Goal: Task Accomplishment & Management: Manage account settings

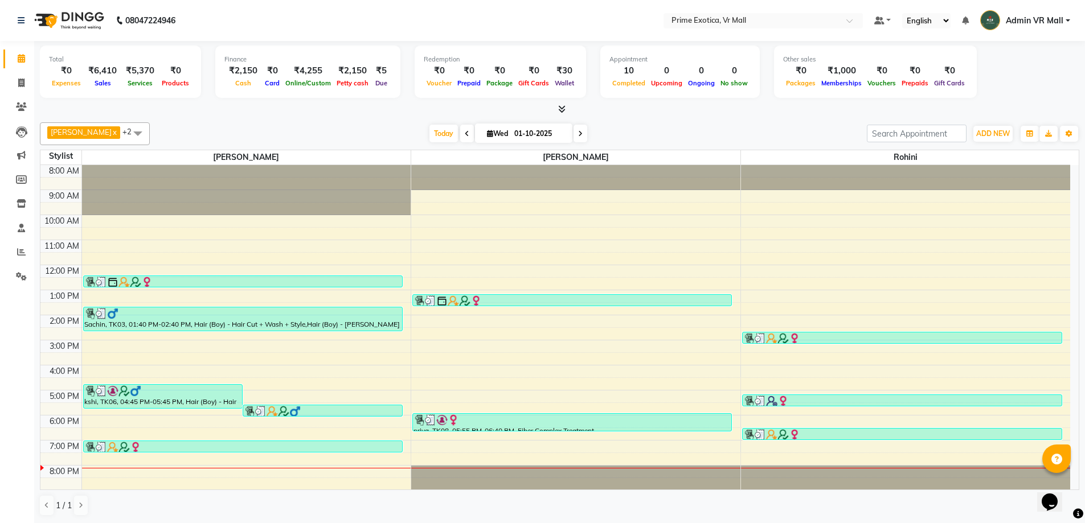
scroll to position [1, 0]
click at [1004, 125] on div "ADD NEW Toggle Dropdown Add Appointment Add Invoice Add Expense Add Attendance …" at bounding box center [993, 134] width 42 height 18
click at [997, 136] on span "ADD NEW" at bounding box center [993, 133] width 34 height 9
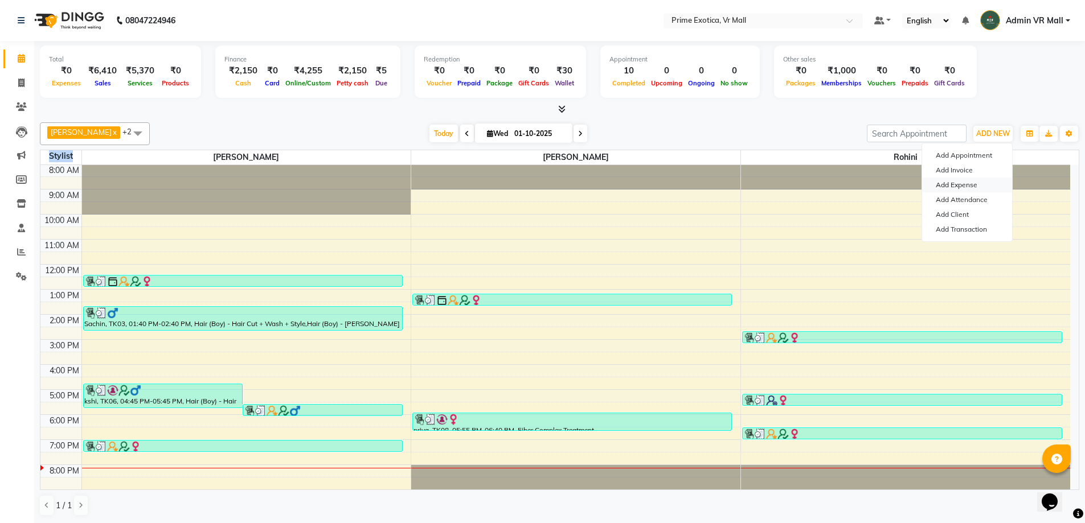
click at [955, 188] on link "Add Expense" at bounding box center [967, 185] width 90 height 15
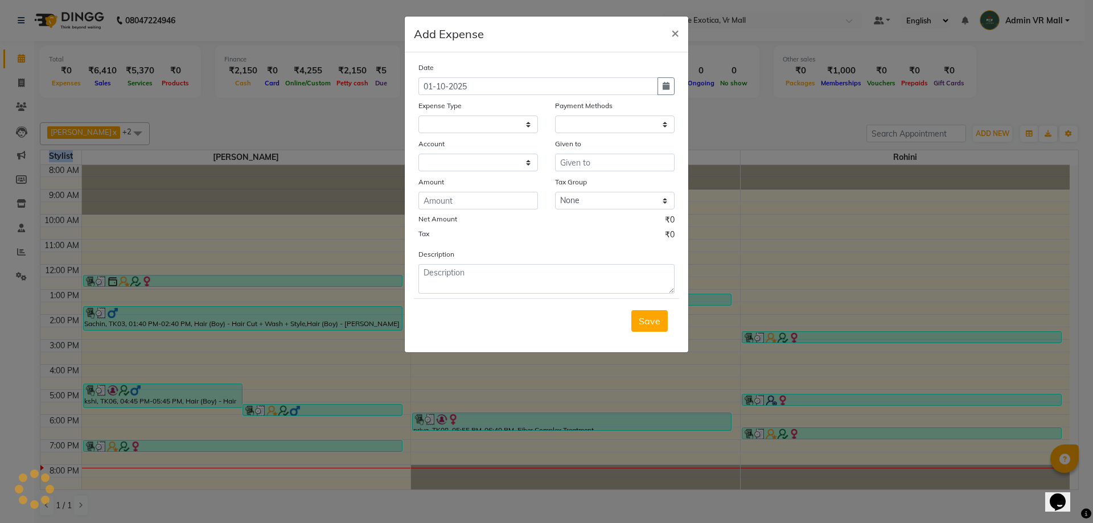
select select
select select "1"
select select "5063"
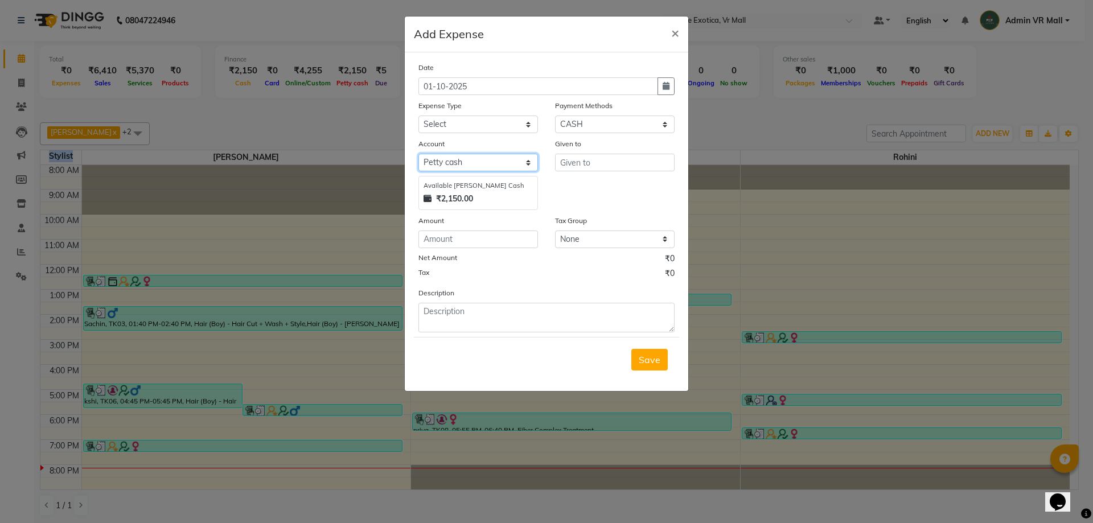
click at [479, 158] on select "Select Petty cash Default account" at bounding box center [479, 163] width 120 height 18
click at [419, 154] on select "Select Petty cash Default account" at bounding box center [479, 163] width 120 height 18
click at [635, 166] on input "text" at bounding box center [615, 163] width 120 height 18
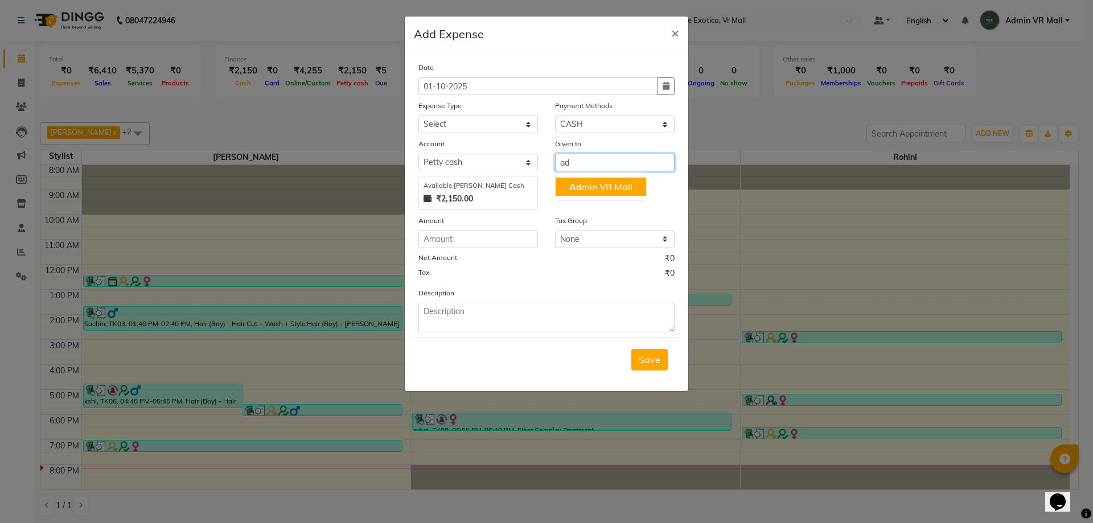
click at [636, 177] on ngb-typeahead-window "Ad min VR Mall" at bounding box center [601, 187] width 92 height 28
click at [633, 186] on button "Ad min VR Mall" at bounding box center [601, 187] width 91 height 18
type input "Admin VR Mall"
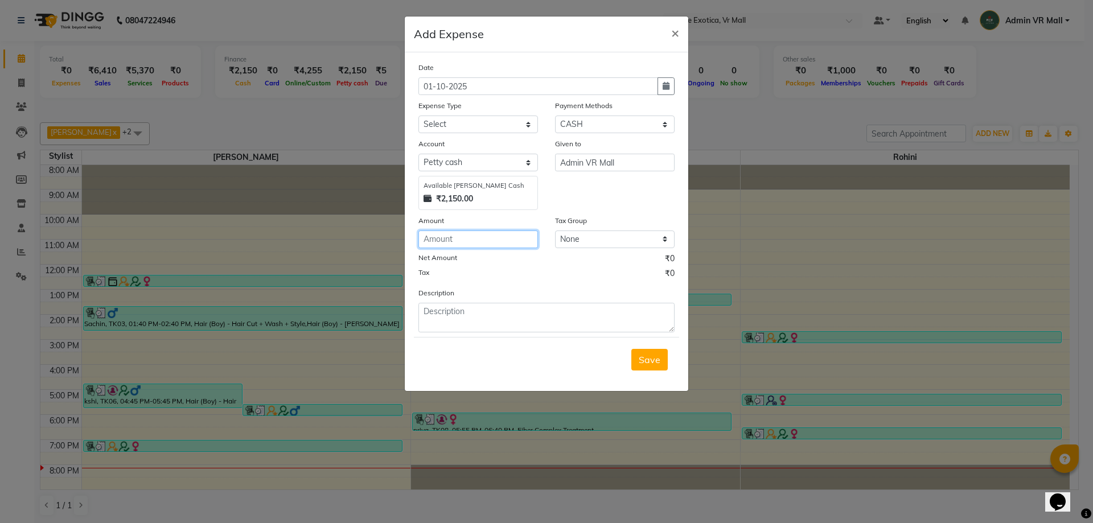
click at [479, 236] on input "number" at bounding box center [479, 240] width 120 height 18
type input "150"
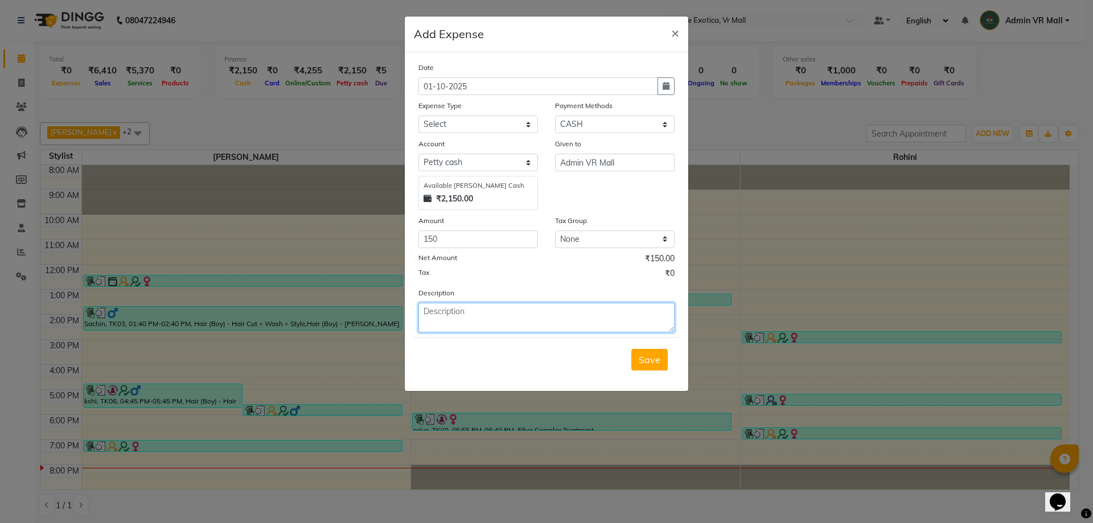
click at [497, 316] on textarea at bounding box center [547, 318] width 256 height 30
type textarea "150 staff breakfast"
click at [652, 365] on span "Save" at bounding box center [650, 359] width 22 height 11
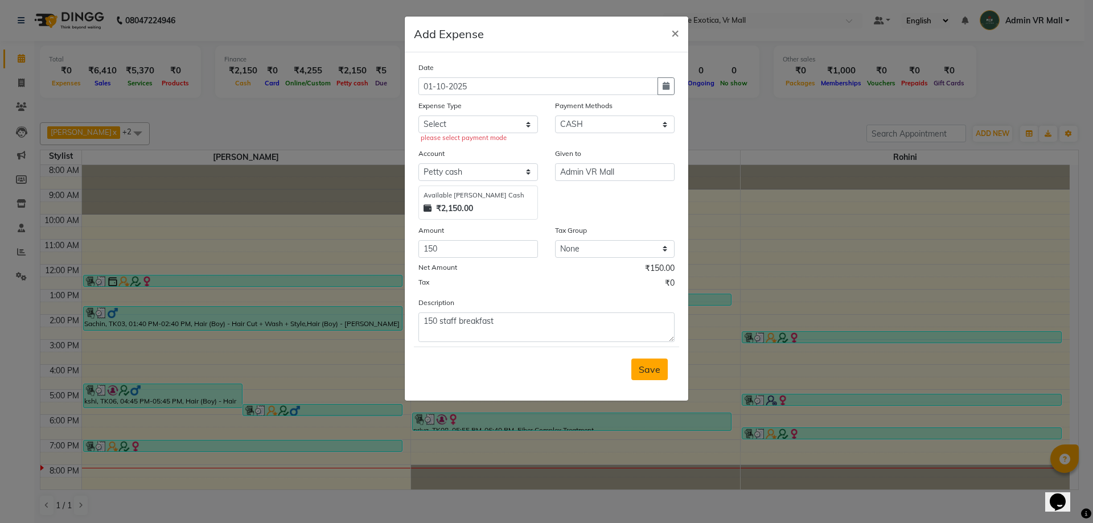
click at [645, 378] on button "Save" at bounding box center [650, 370] width 36 height 22
click at [651, 363] on button "Save" at bounding box center [650, 370] width 36 height 22
click at [461, 131] on select "Select ABC Advance Salary Bank charges Car maintenance Cash transfer to bank Ca…" at bounding box center [479, 125] width 120 height 18
select select "11912"
click at [419, 116] on select "Select ABC Advance Salary Bank charges Car maintenance Cash transfer to bank Ca…" at bounding box center [479, 125] width 120 height 18
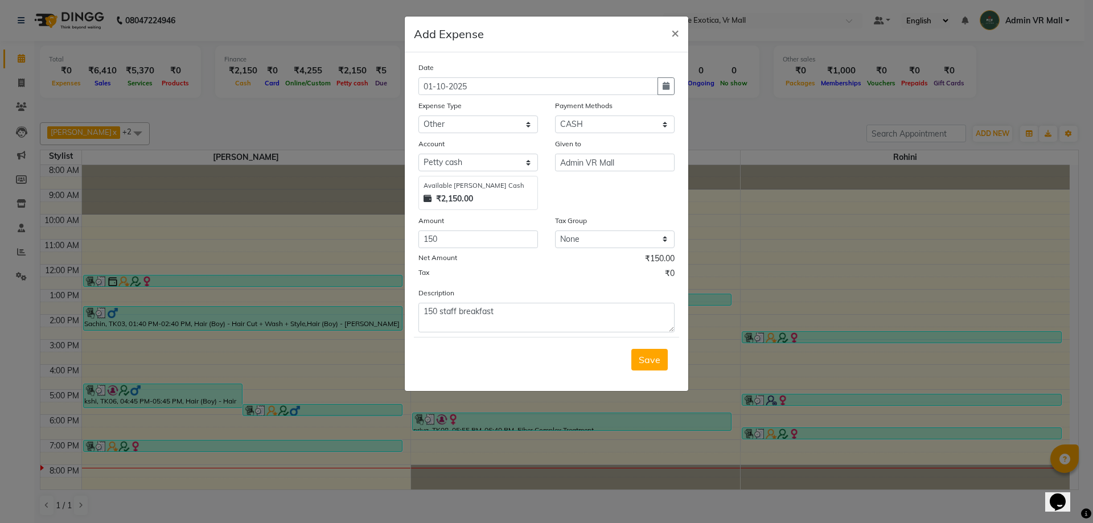
click at [646, 361] on span "Save" at bounding box center [650, 359] width 22 height 11
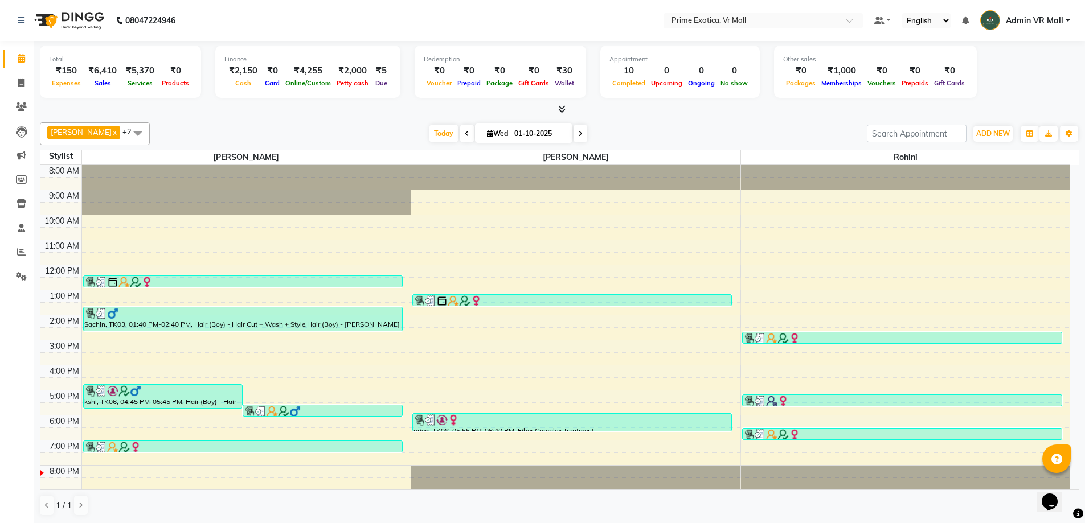
scroll to position [1, 0]
click at [298, 116] on div "Total ₹150 Expenses ₹6,410 Sales ₹5,370 Services ₹0 Products Finance ₹2,150 Cas…" at bounding box center [559, 281] width 1051 height 483
click at [19, 82] on icon at bounding box center [21, 82] width 6 height 9
select select "service"
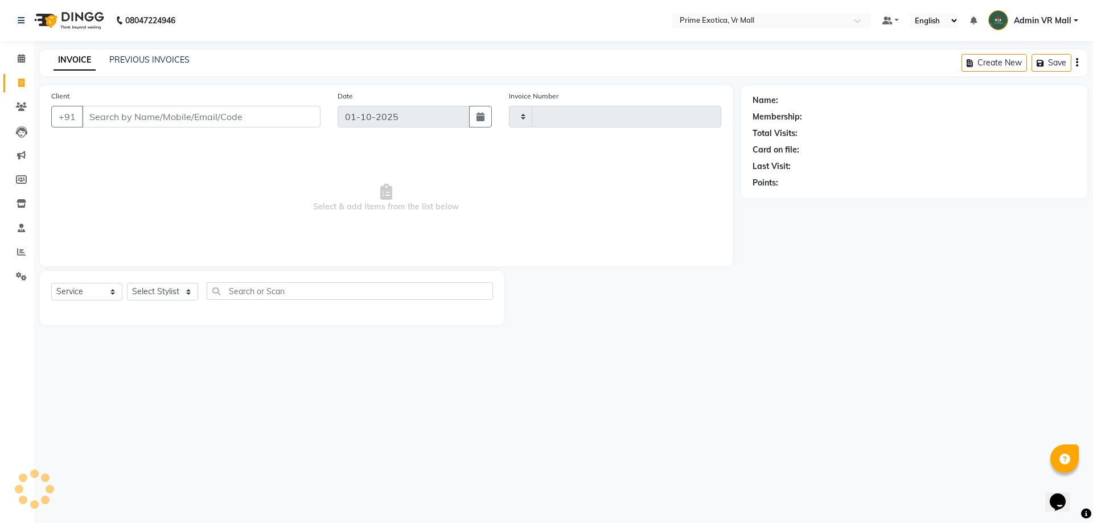
type input "1946"
select select "6077"
click at [138, 292] on select "Select Stylist [PERSON_NAME] Admin VR Mall [PERSON_NAME] [PERSON_NAME] Archana …" at bounding box center [162, 292] width 71 height 18
select select "65217"
click at [127, 283] on select "Select Stylist [PERSON_NAME] Admin VR Mall [PERSON_NAME] [PERSON_NAME] Archana …" at bounding box center [162, 292] width 71 height 18
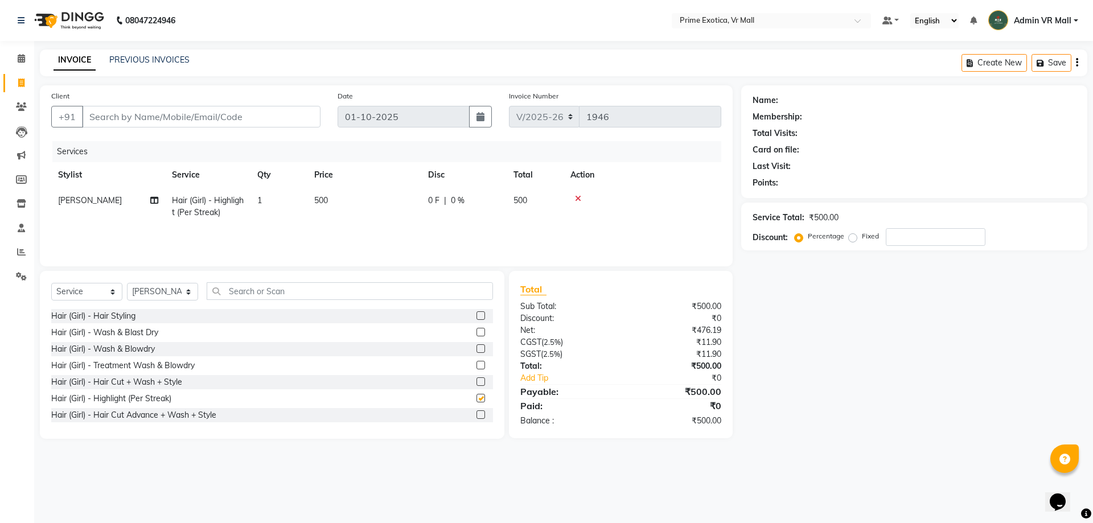
checkbox input "false"
click at [580, 199] on icon at bounding box center [578, 199] width 6 height 8
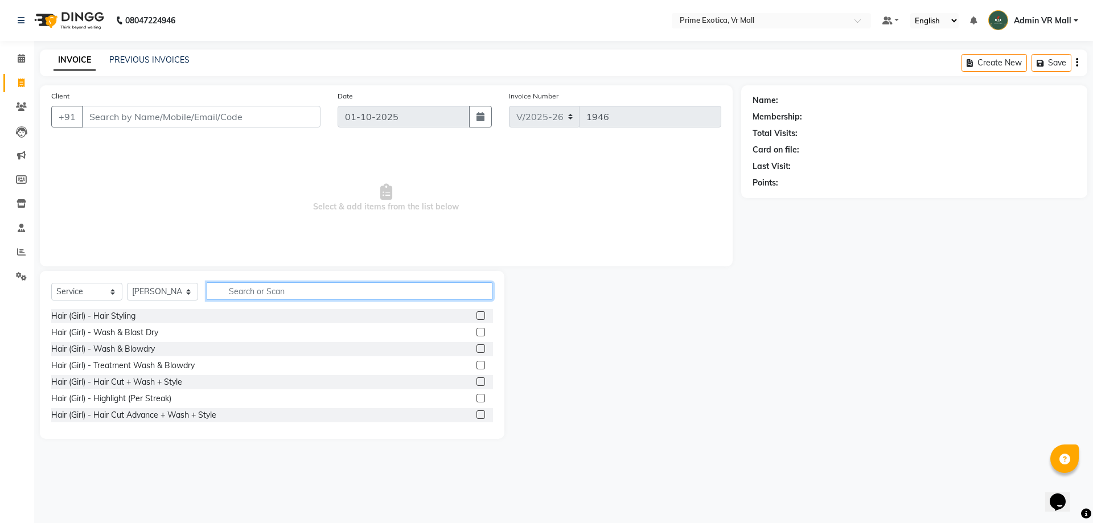
click at [314, 284] on input "text" at bounding box center [350, 291] width 286 height 18
drag, startPoint x: 314, startPoint y: 284, endPoint x: 314, endPoint y: 290, distance: 5.7
click at [314, 285] on input "text" at bounding box center [350, 291] width 286 height 18
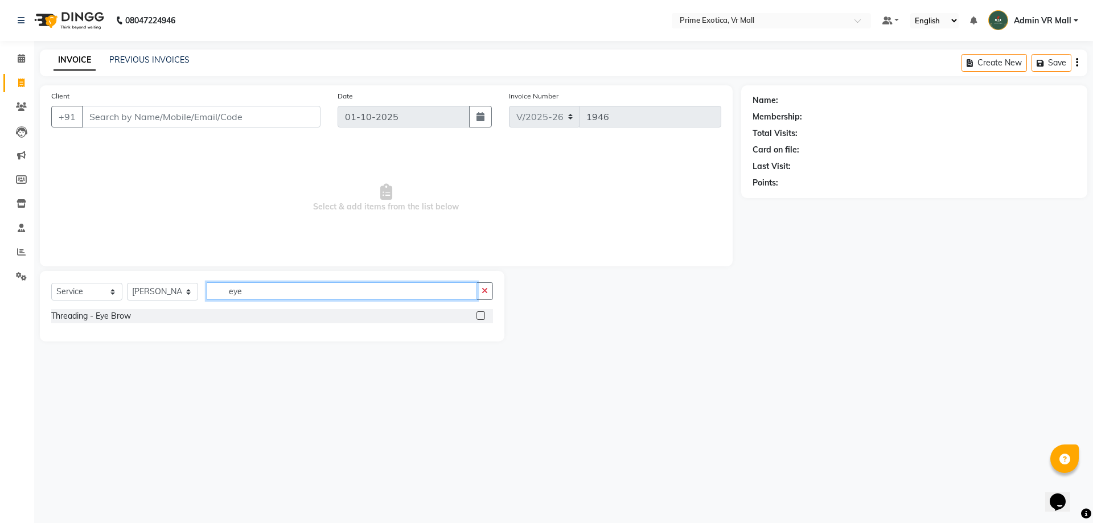
type input "eye"
click at [485, 313] on label at bounding box center [481, 316] width 9 height 9
click at [484, 313] on input "checkbox" at bounding box center [480, 316] width 7 height 7
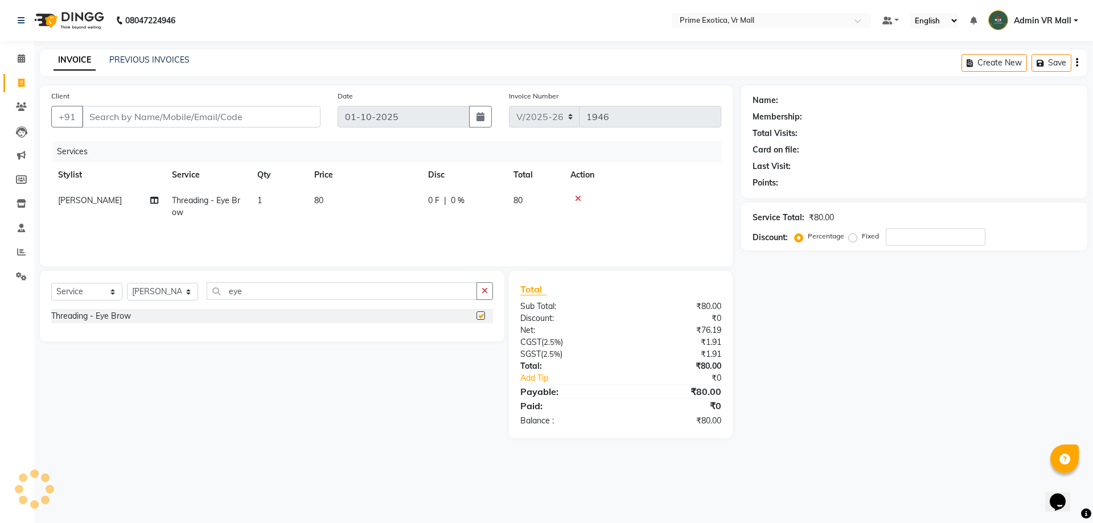
checkbox input "false"
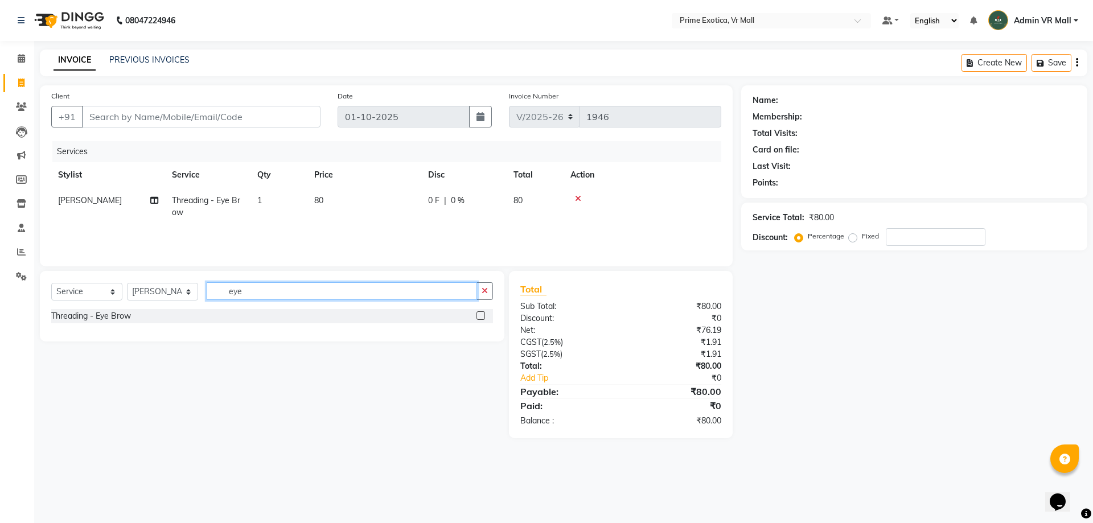
click at [373, 292] on input "eye" at bounding box center [342, 291] width 271 height 18
type input "e"
type input "upp"
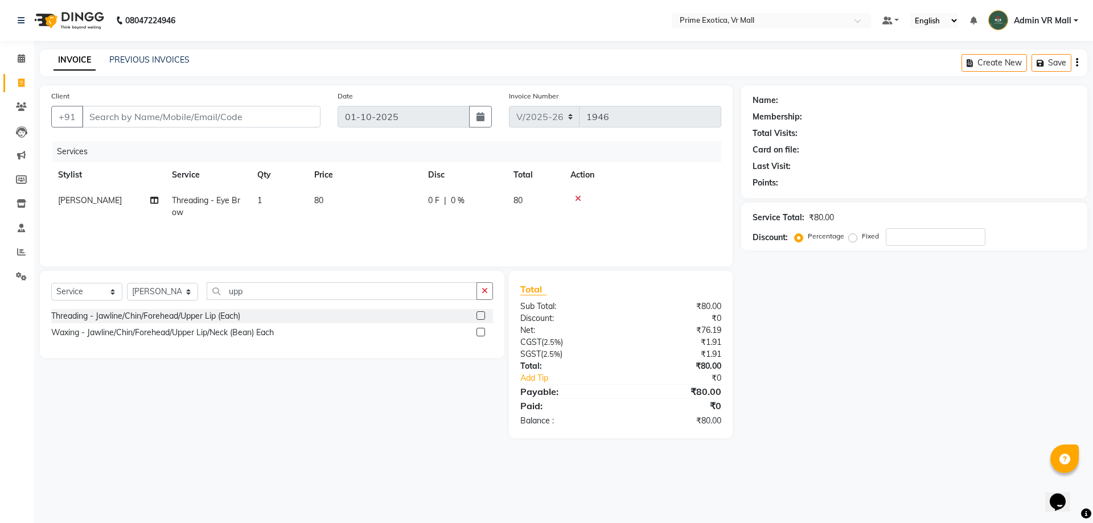
click at [480, 316] on label at bounding box center [481, 316] width 9 height 9
click at [480, 316] on input "checkbox" at bounding box center [480, 316] width 7 height 7
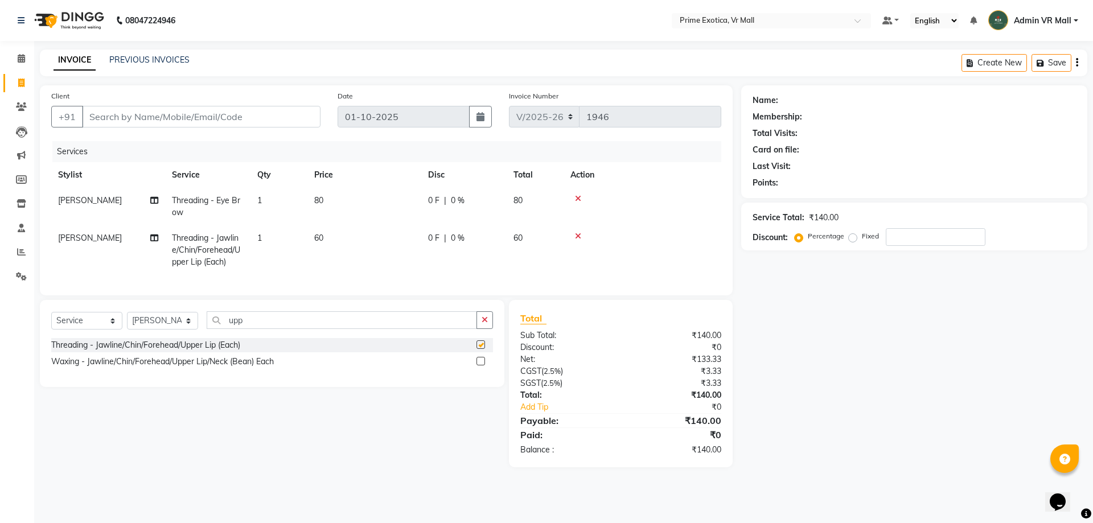
checkbox input "false"
click at [120, 123] on input "Client" at bounding box center [201, 117] width 239 height 22
type input "9"
type input "0"
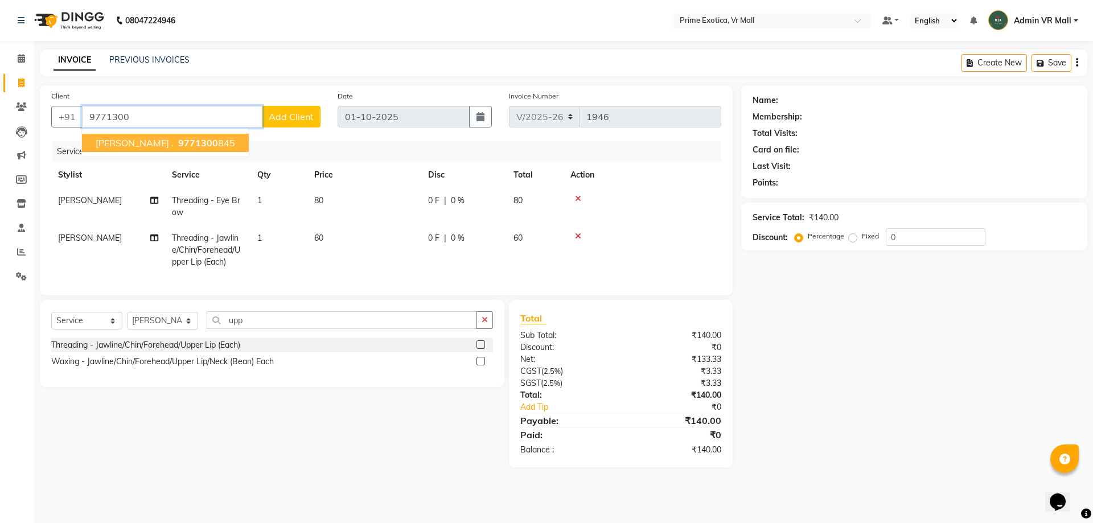
click at [129, 139] on button "[PERSON_NAME] . 9771300 845" at bounding box center [165, 143] width 167 height 18
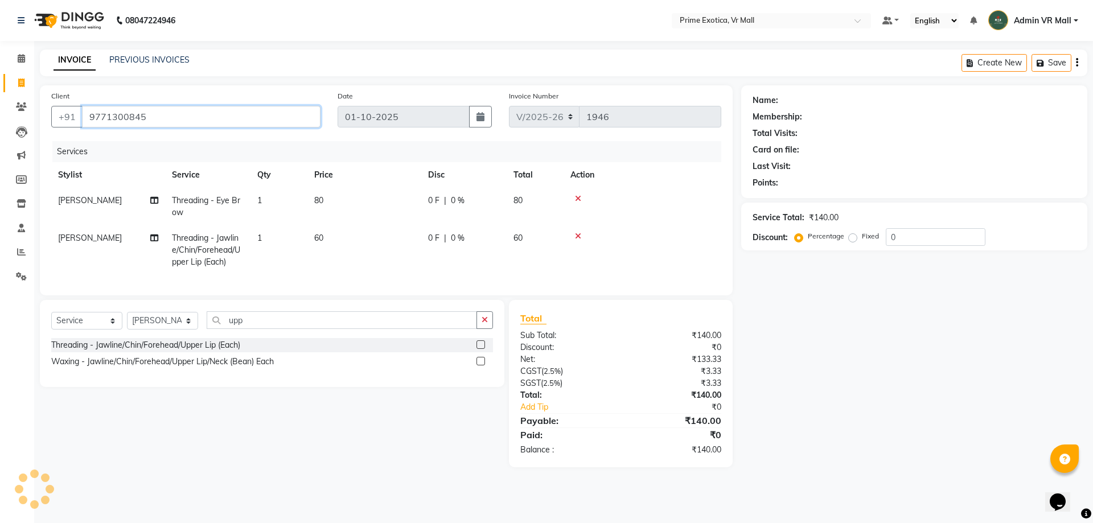
type input "9771300845"
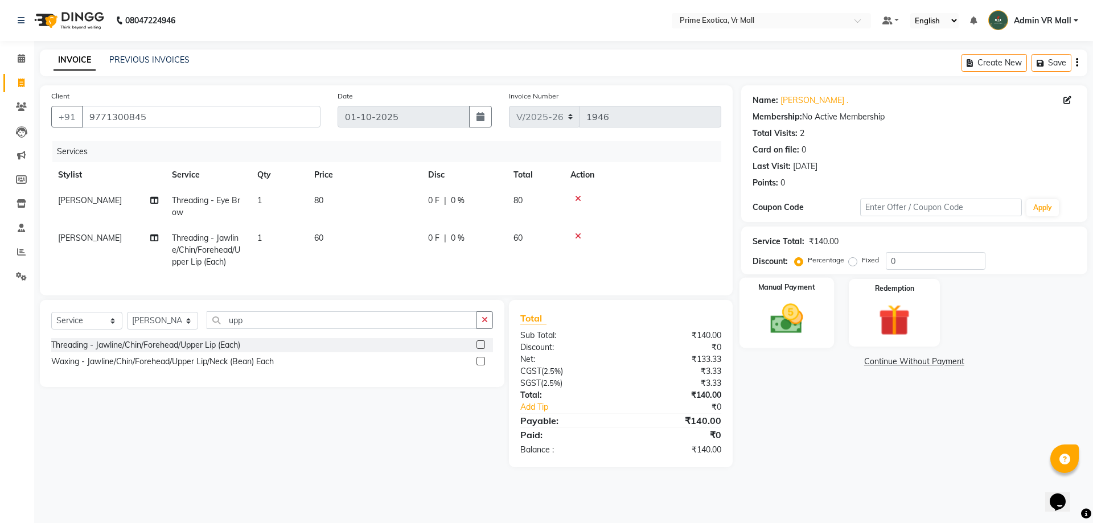
click at [777, 324] on img at bounding box center [786, 319] width 53 height 38
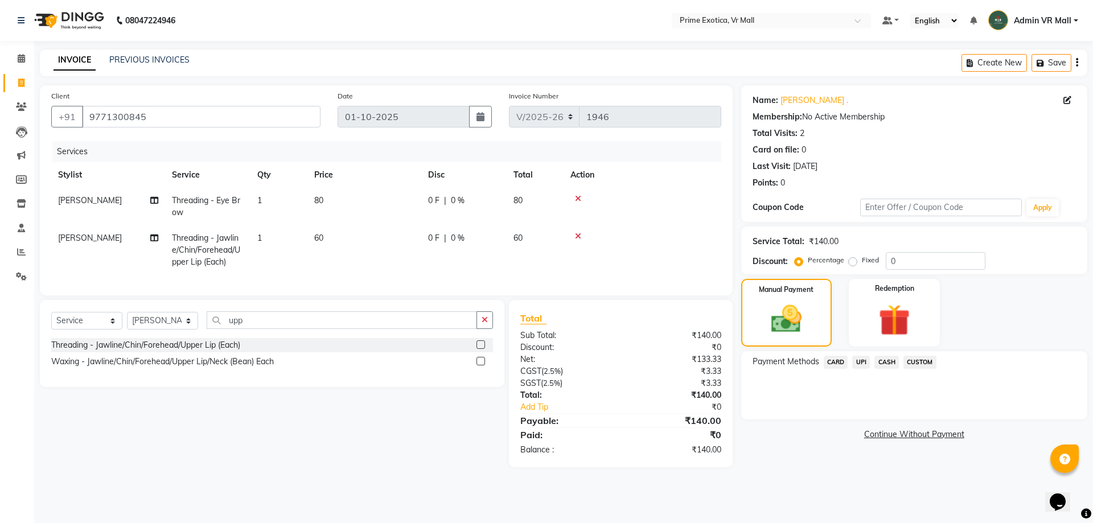
click at [883, 362] on span "CASH" at bounding box center [887, 362] width 24 height 13
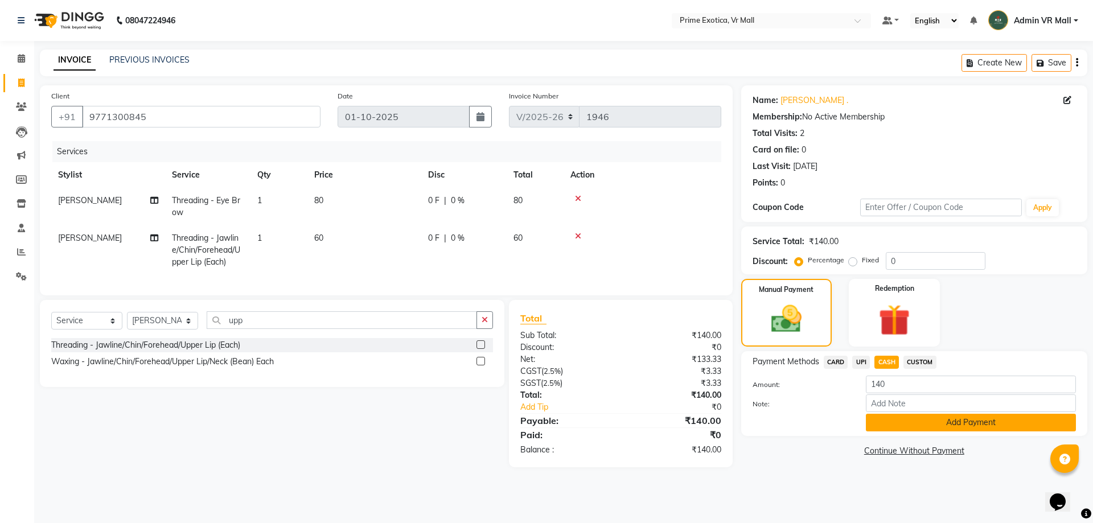
click at [903, 422] on button "Add Payment" at bounding box center [971, 423] width 210 height 18
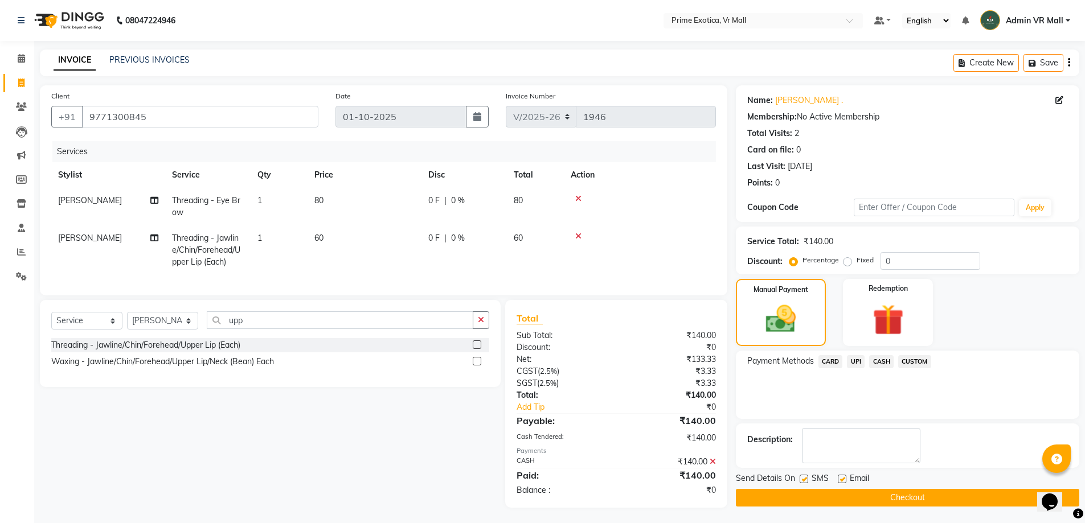
click at [775, 499] on button "Checkout" at bounding box center [907, 498] width 343 height 18
click at [775, 499] on div "Checkout" at bounding box center [907, 498] width 343 height 18
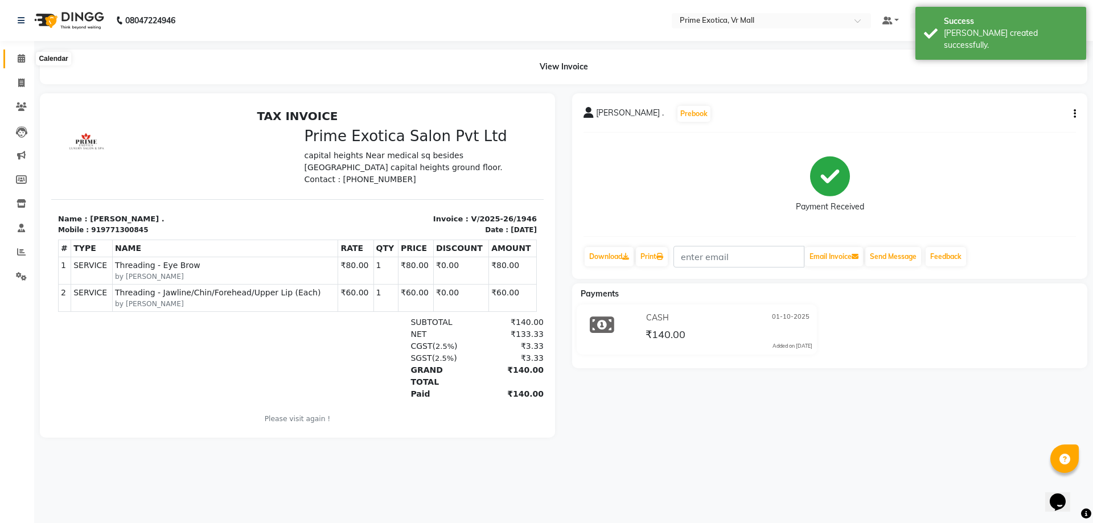
click at [22, 55] on icon at bounding box center [21, 58] width 7 height 9
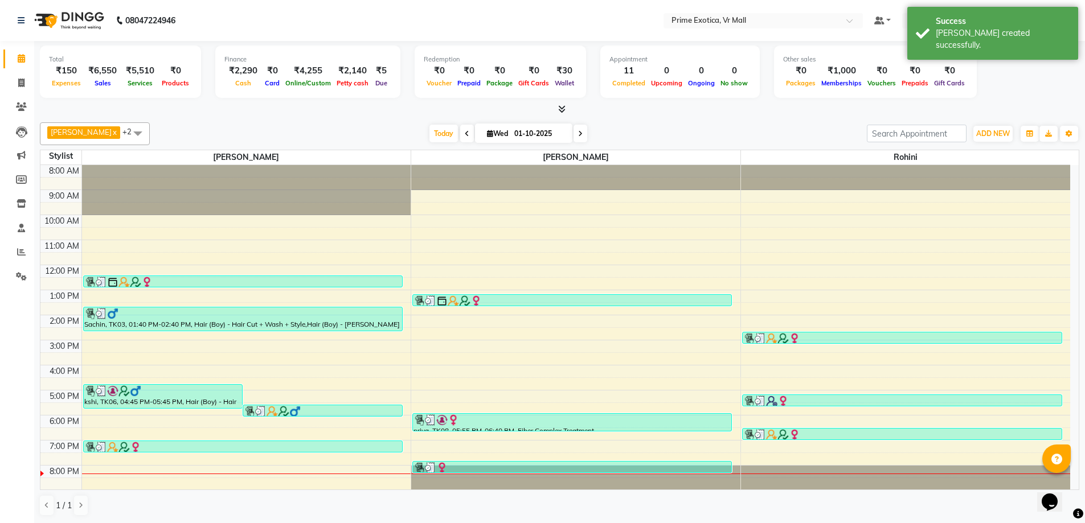
click at [322, 121] on div "[PERSON_NAME] x Rohini x [PERSON_NAME] x +2 Select All [PERSON_NAME] Admin VR M…" at bounding box center [559, 319] width 1039 height 403
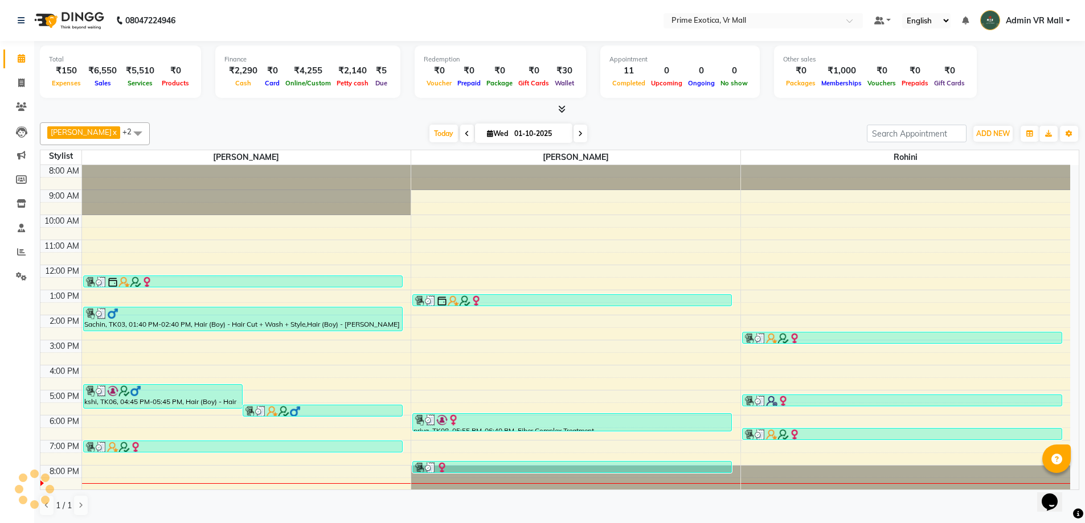
scroll to position [1, 0]
click at [313, 96] on div "Finance ₹2,290 Cash ₹0 Card ₹4,255 Online/Custom ₹2,140 [PERSON_NAME] cash ₹5 D…" at bounding box center [307, 71] width 185 height 52
